Goal: Task Accomplishment & Management: Complete application form

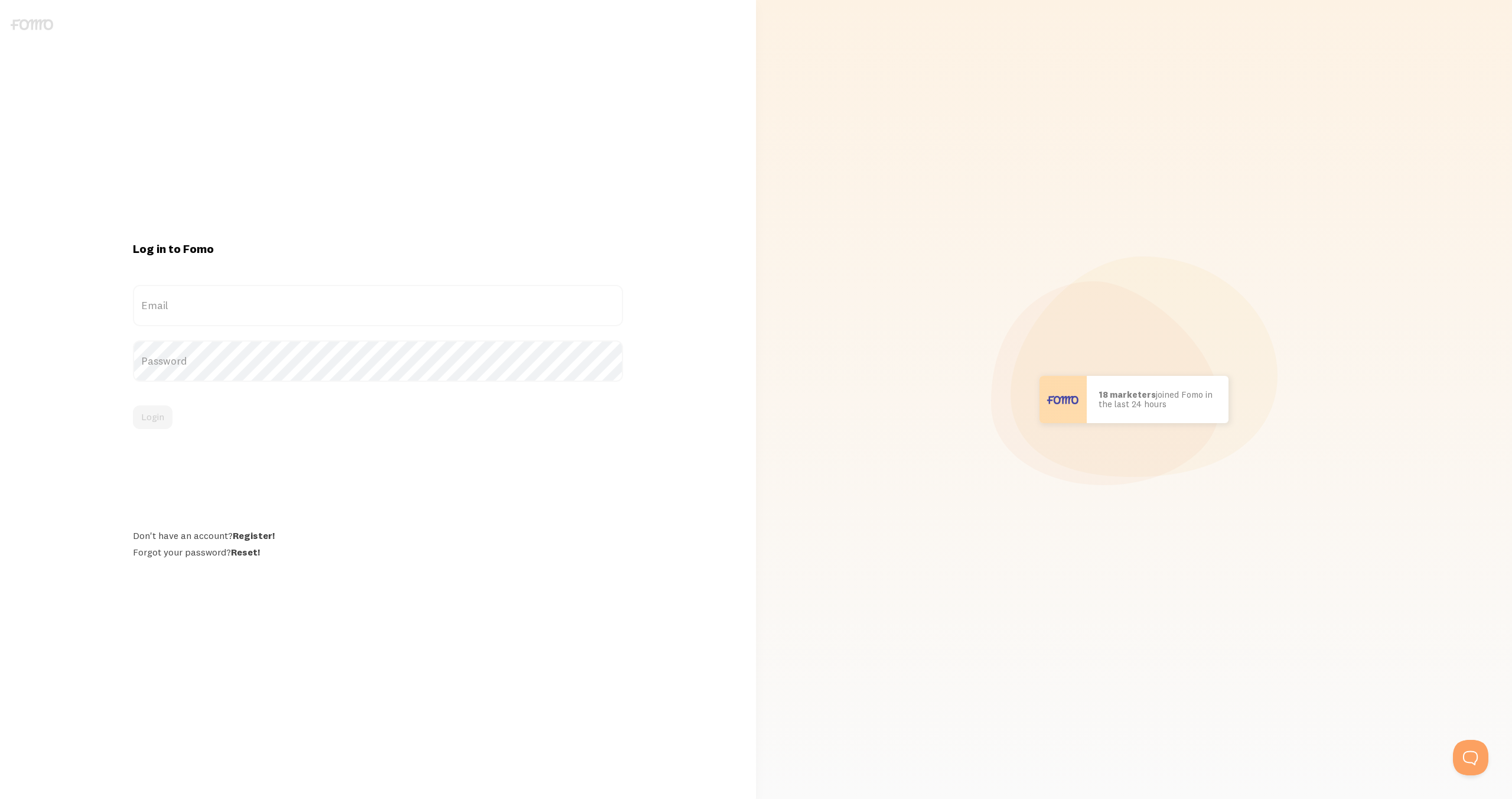
drag, startPoint x: 280, startPoint y: 310, endPoint x: 284, endPoint y: 302, distance: 8.9
click at [280, 310] on label "Email" at bounding box center [378, 305] width 490 height 41
click at [280, 310] on input "Email" at bounding box center [378, 305] width 490 height 41
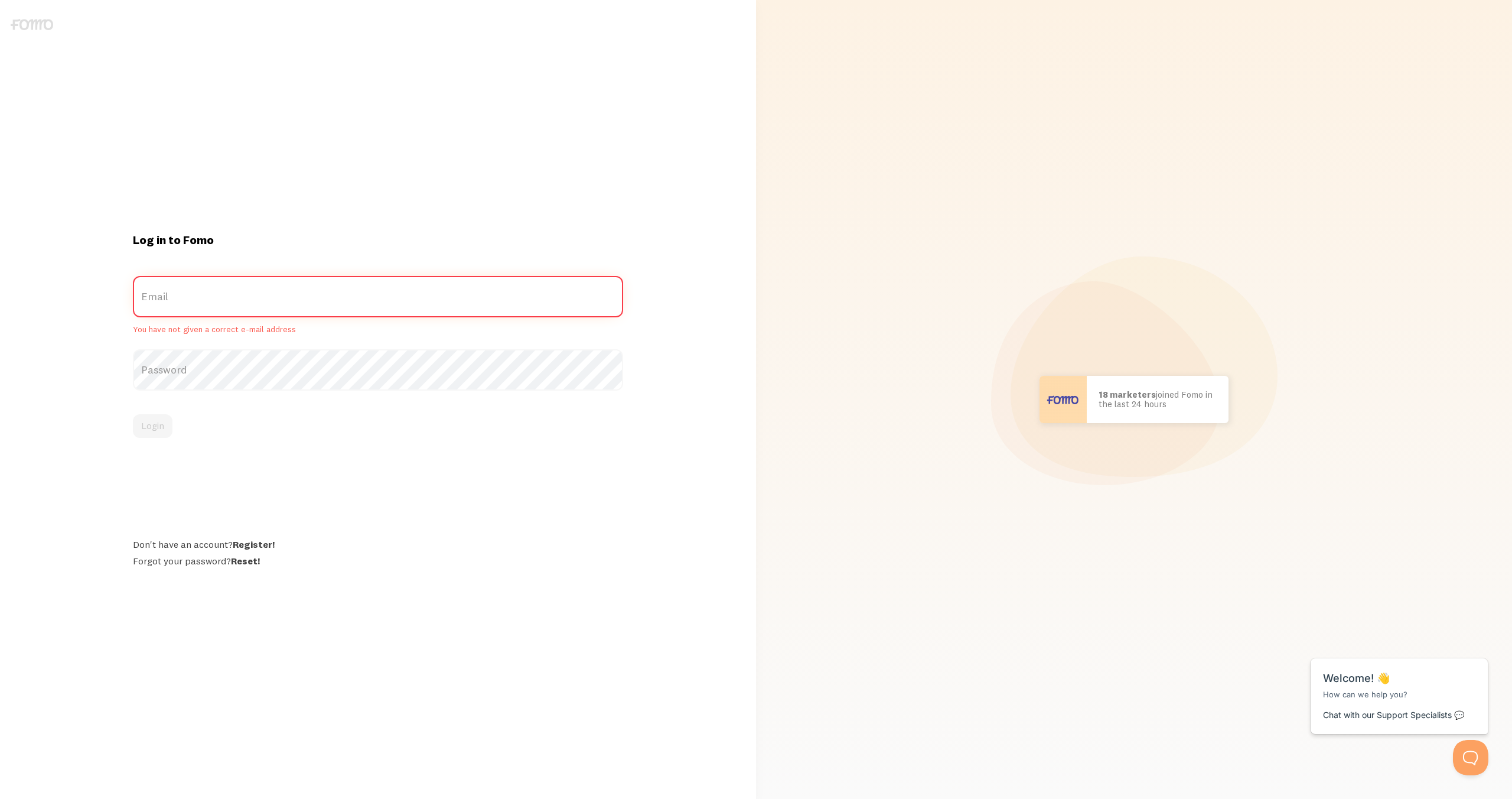
paste input "[EMAIL_ADDRESS][DOMAIN_NAME]"
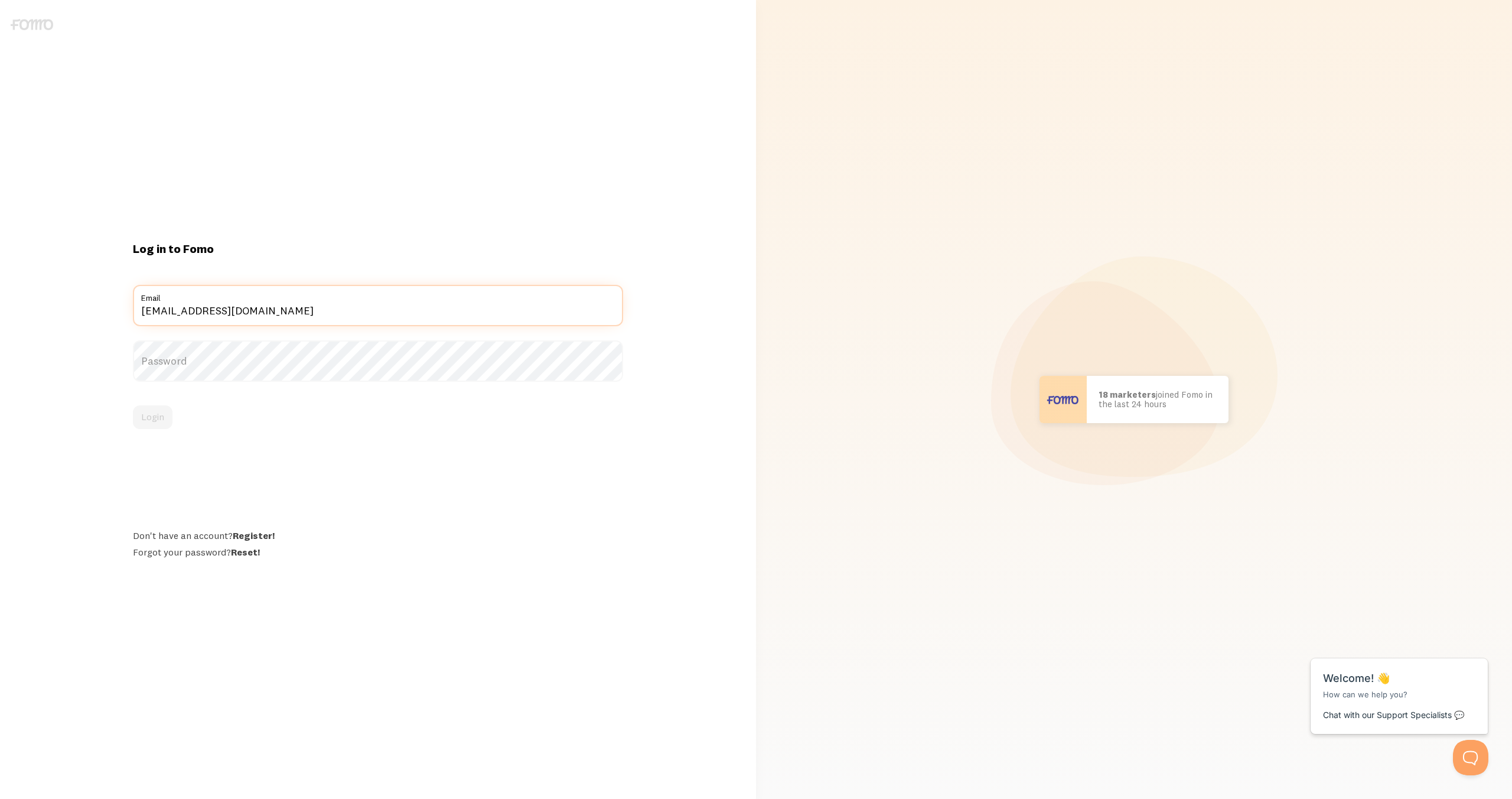
type input "[EMAIL_ADDRESS][DOMAIN_NAME]"
click at [283, 361] on label "Password" at bounding box center [378, 361] width 490 height 41
click at [154, 416] on button "Login" at bounding box center [153, 417] width 40 height 24
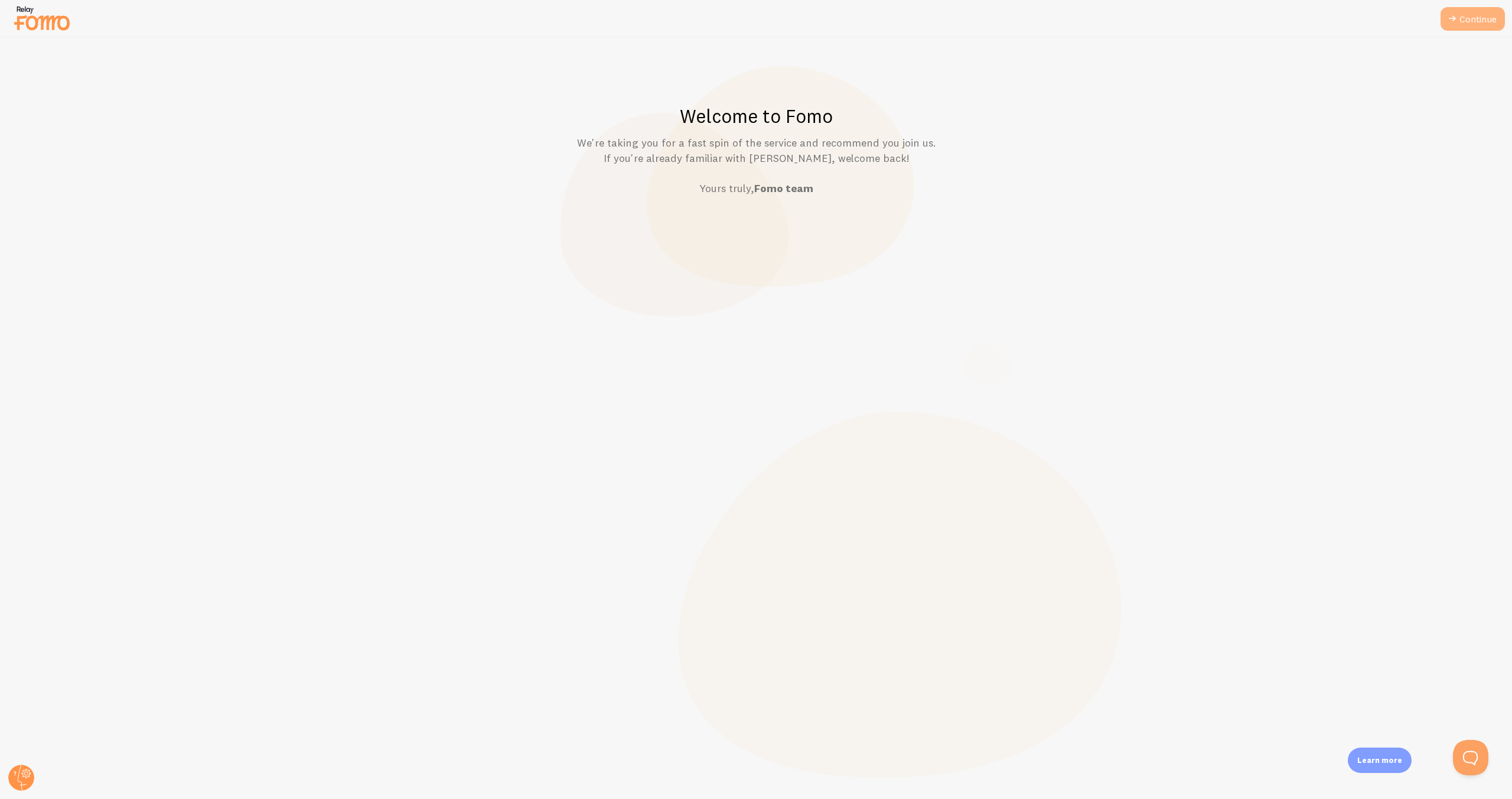
click at [1463, 16] on link "Continue" at bounding box center [1473, 19] width 65 height 24
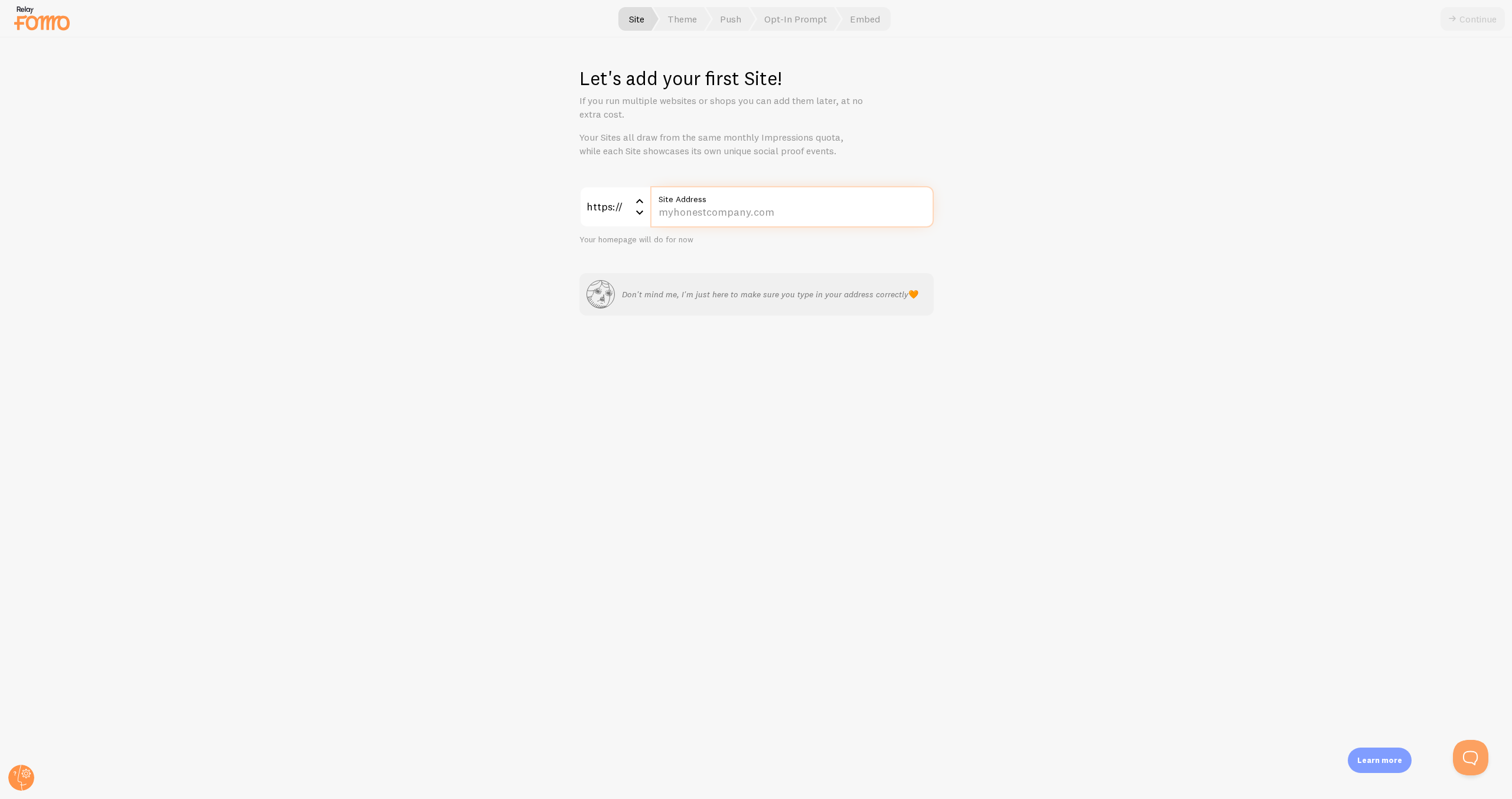
click at [775, 219] on input "Site Address" at bounding box center [791, 207] width 283 height 41
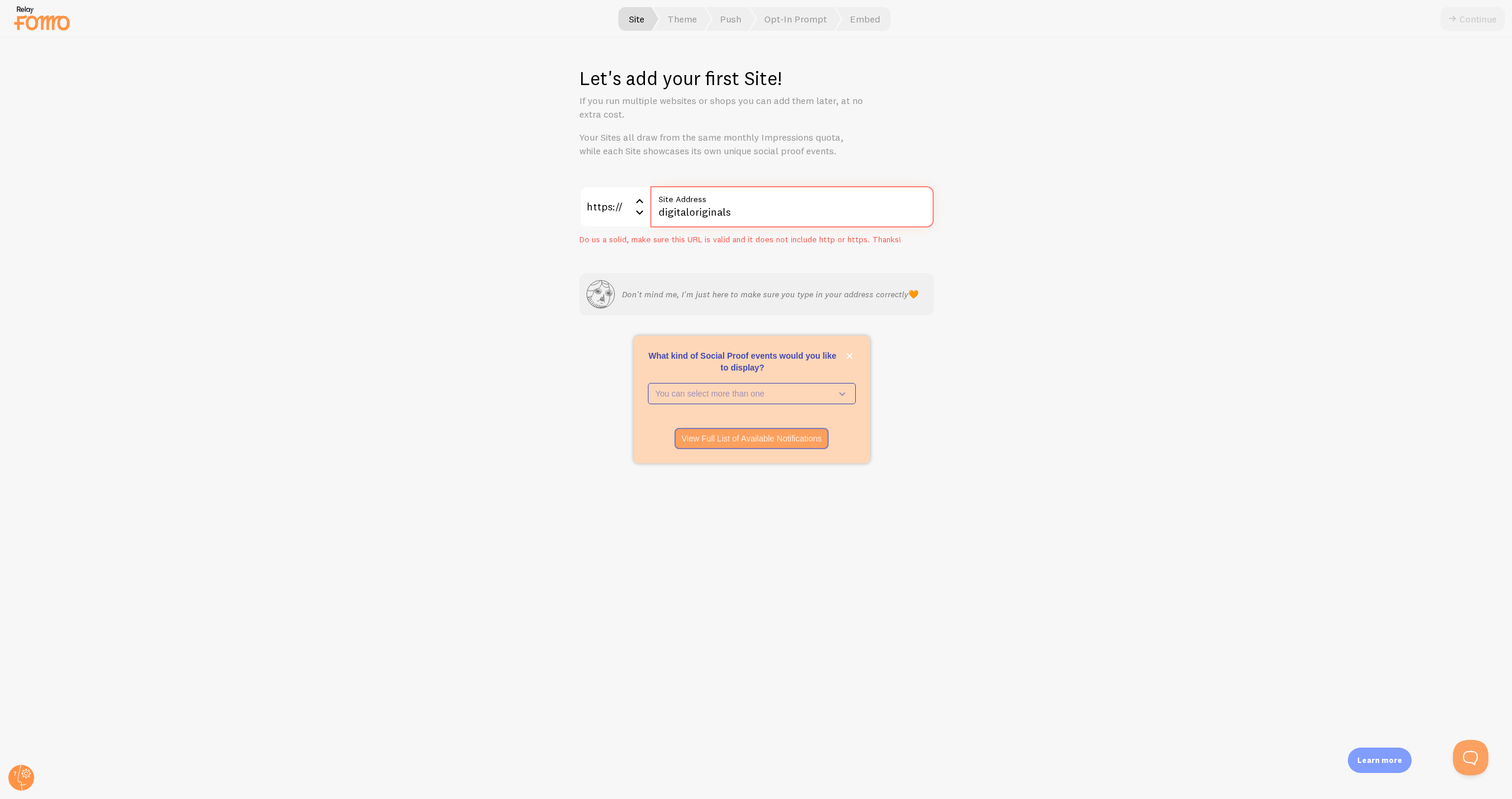
click at [743, 215] on input "digitaloriginals" at bounding box center [791, 207] width 283 height 41
type input "digitaloriginals.com"
